Goal: Find specific page/section: Find specific page/section

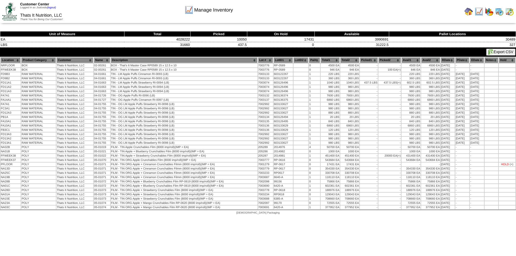
click at [9, 12] on img at bounding box center [9, 11] width 15 height 18
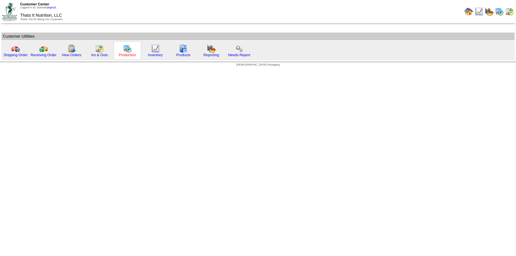
click at [128, 56] on link "Production" at bounding box center [127, 55] width 17 height 4
